Goal: Check status: Check status

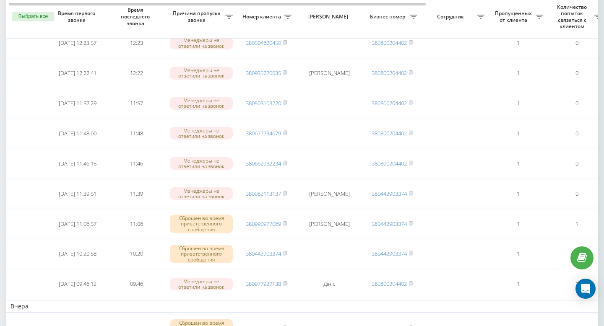
scroll to position [88, 0]
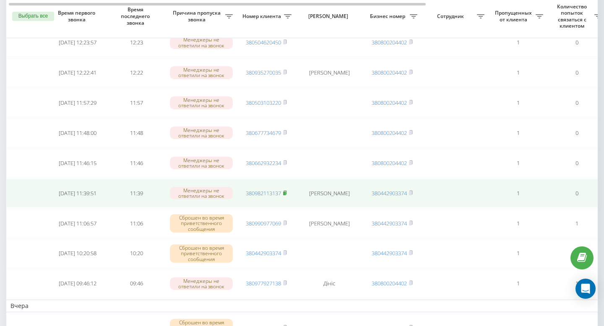
click at [285, 193] on rect at bounding box center [284, 194] width 3 height 4
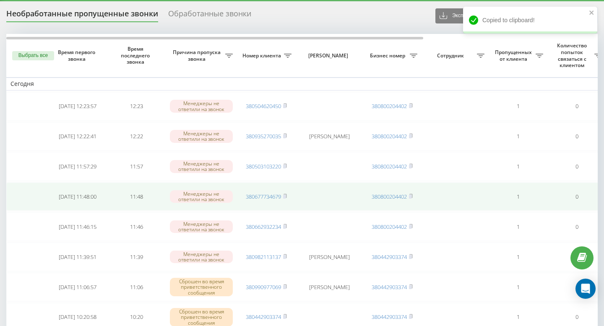
scroll to position [24, 0]
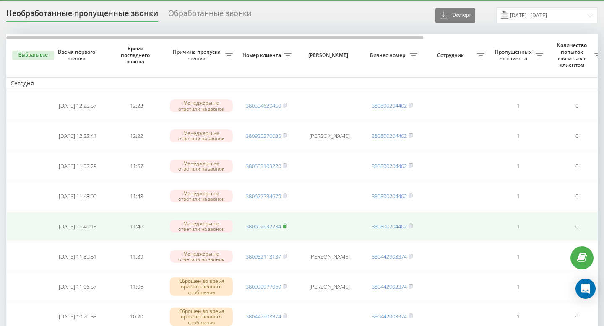
click at [285, 226] on rect at bounding box center [284, 227] width 3 height 4
click at [285, 228] on rect at bounding box center [284, 227] width 3 height 4
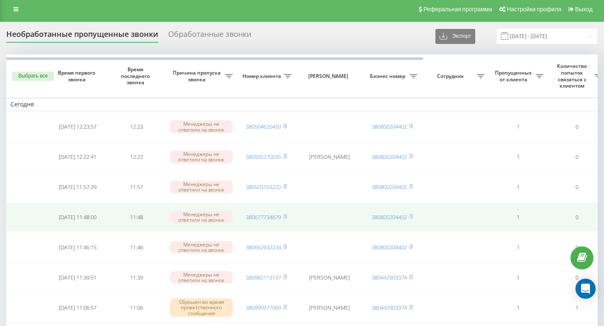
scroll to position [0, 0]
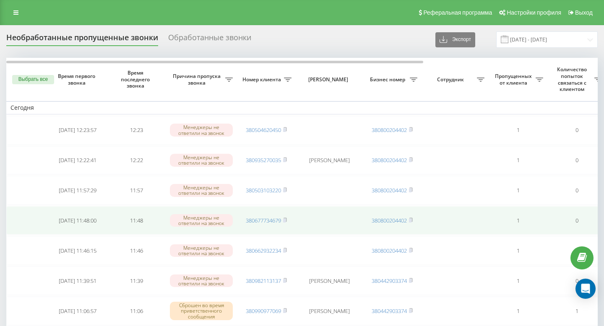
click at [288, 220] on td "380677734679" at bounding box center [266, 220] width 59 height 29
click at [285, 220] on rect at bounding box center [284, 221] width 3 height 4
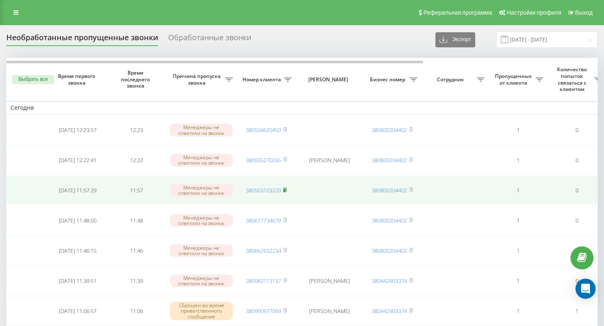
click at [285, 190] on rect at bounding box center [284, 191] width 3 height 4
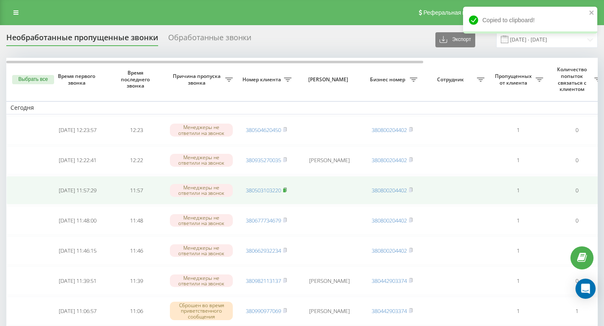
click at [287, 190] on icon at bounding box center [285, 189] width 4 height 5
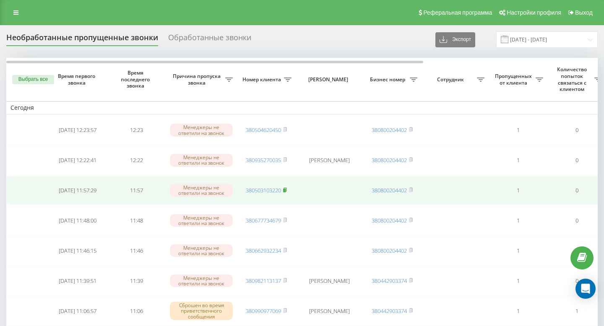
click at [285, 190] on rect at bounding box center [284, 191] width 3 height 4
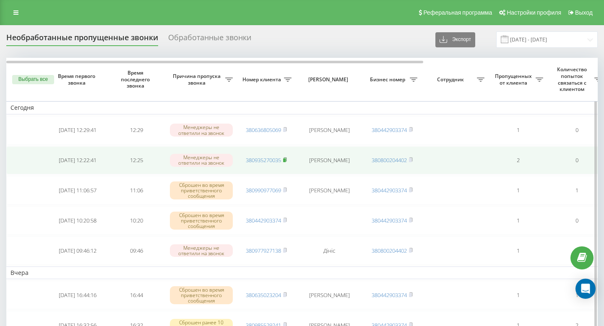
click at [285, 159] on rect at bounding box center [284, 160] width 3 height 4
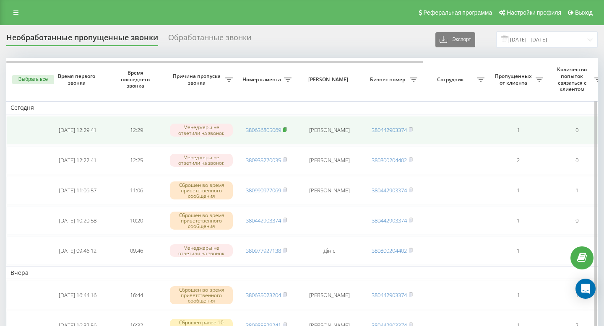
click at [285, 129] on rect at bounding box center [284, 130] width 3 height 4
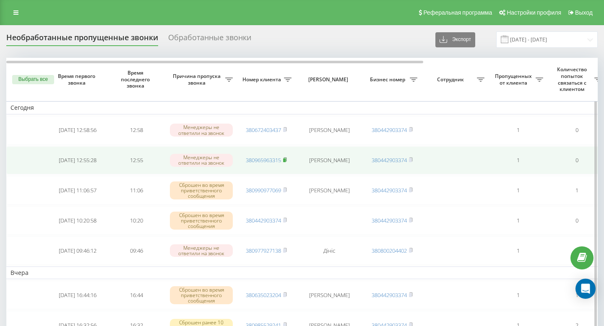
click at [287, 159] on icon at bounding box center [285, 159] width 4 height 5
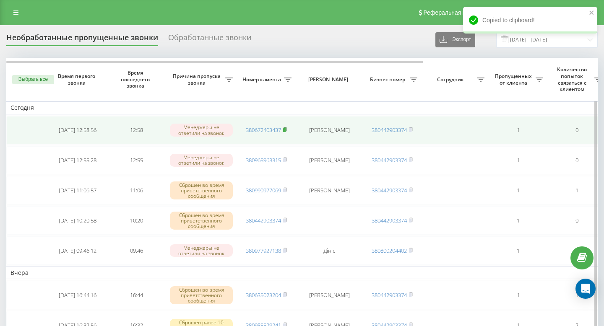
click at [285, 130] on rect at bounding box center [284, 130] width 3 height 4
